Goal: Use online tool/utility

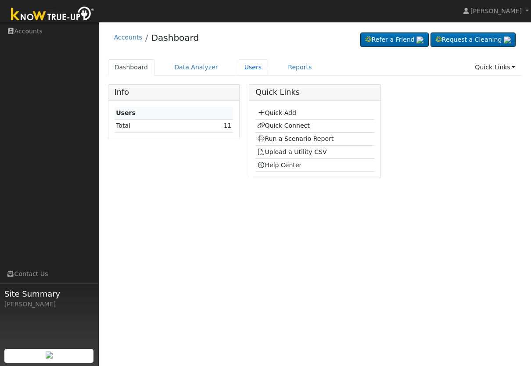
click at [250, 72] on link "Users" at bounding box center [253, 67] width 31 height 16
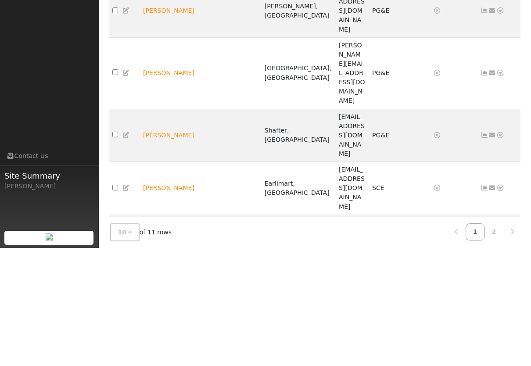
scroll to position [20, 0]
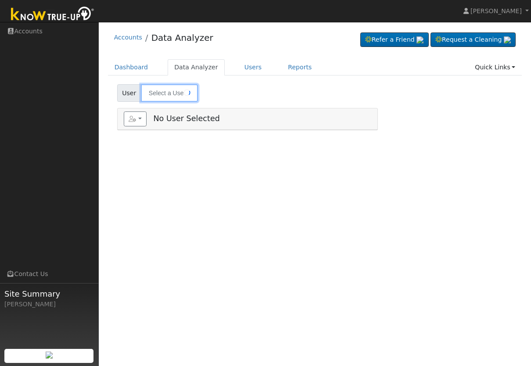
type input "[PERSON_NAME]"
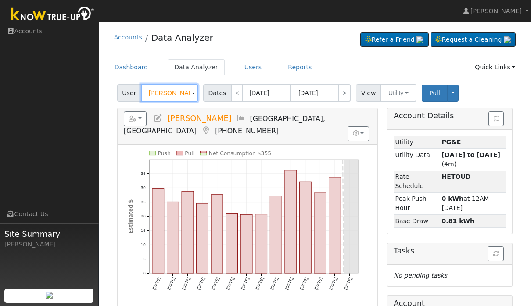
scroll to position [61, 0]
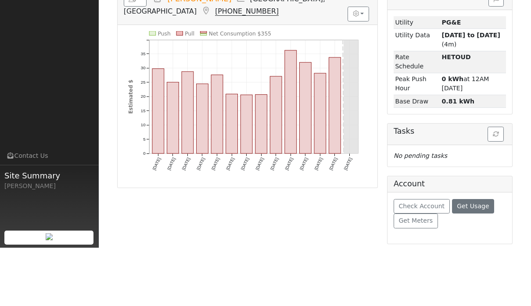
click at [465, 261] on span "Get Usage" at bounding box center [473, 264] width 32 height 7
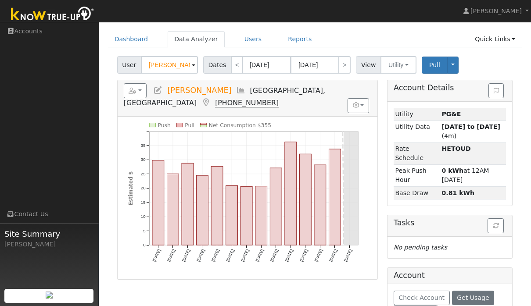
scroll to position [27, 0]
